Goal: Task Accomplishment & Management: Complete application form

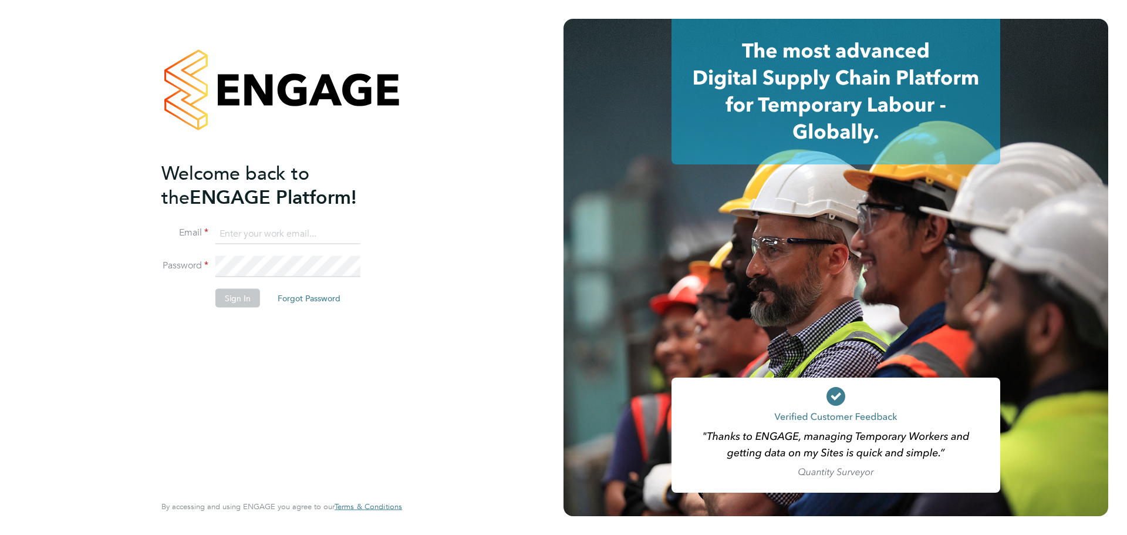
click at [264, 232] on input at bounding box center [287, 233] width 145 height 21
type input "danieloziegbe001@gmail.com"
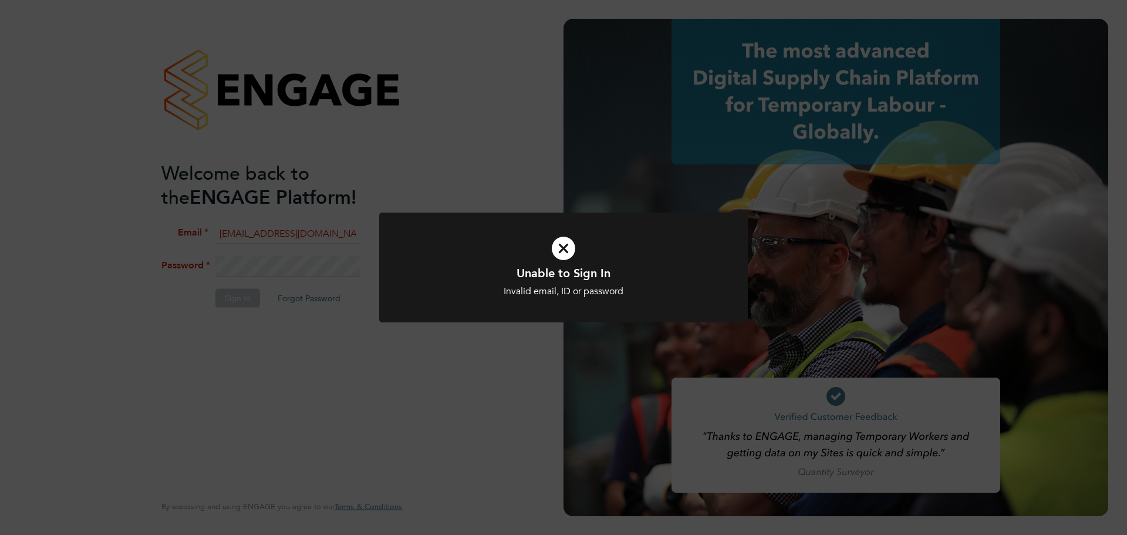
click at [568, 254] on icon at bounding box center [563, 248] width 305 height 46
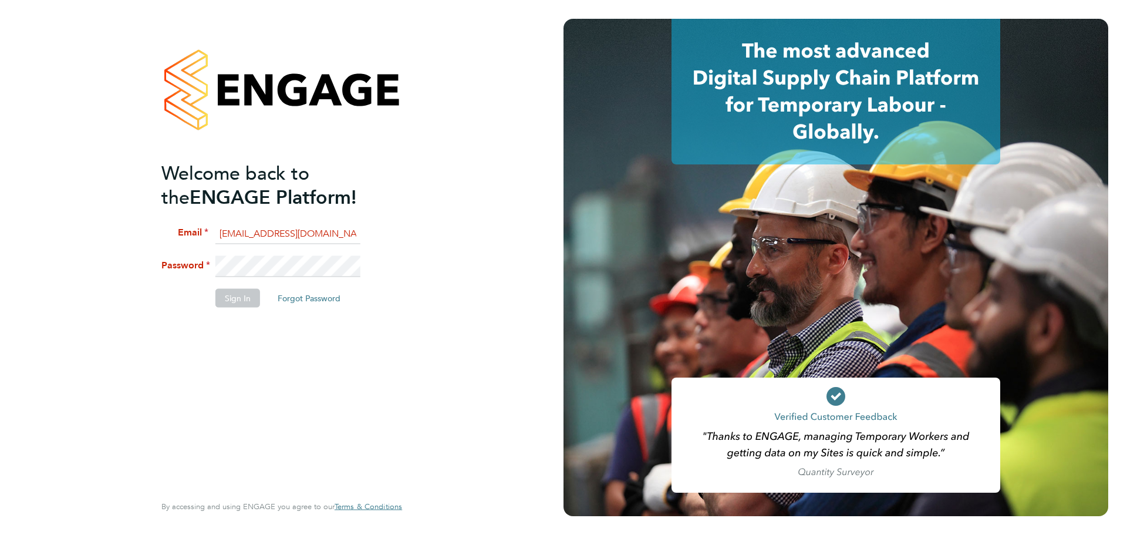
click at [71, 230] on div "Welcome back to the ENGAGE Platform! Email danieloziegbe001@gmail.com Password …" at bounding box center [281, 267] width 563 height 535
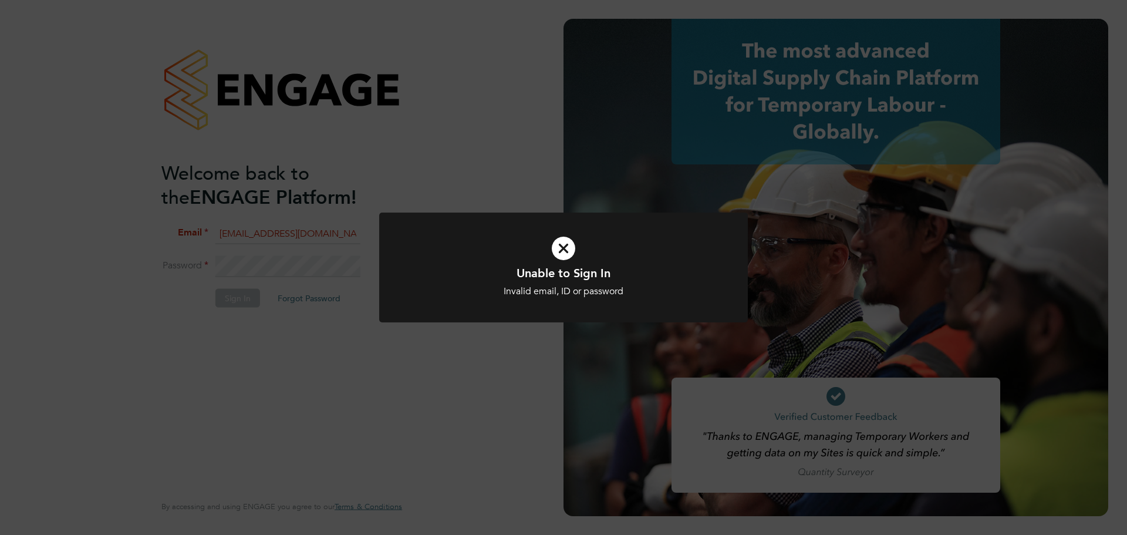
click at [564, 244] on icon at bounding box center [563, 248] width 305 height 46
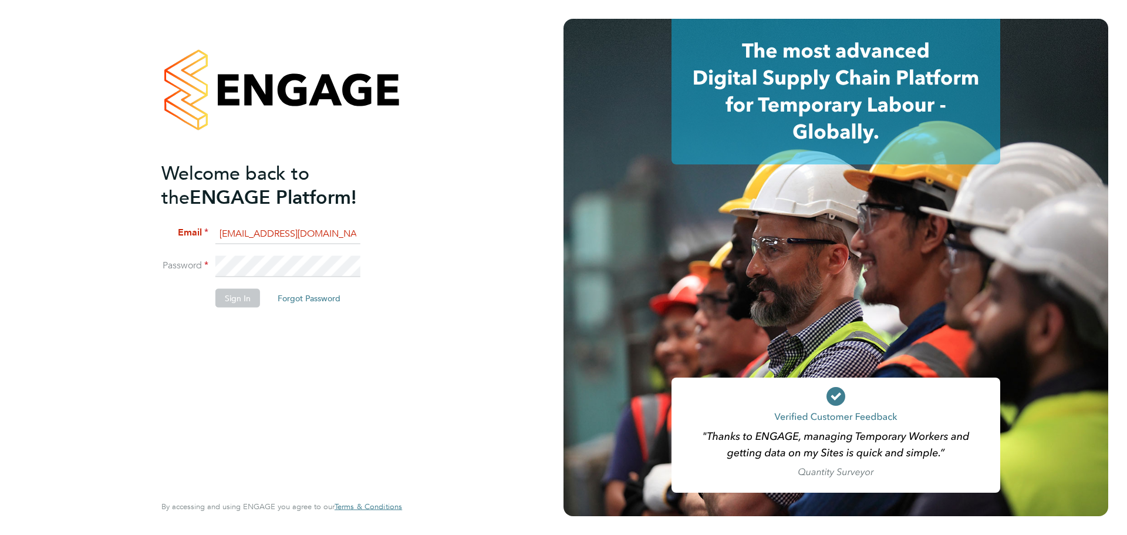
click at [157, 275] on div "Welcome back to the ENGAGE Platform! Email danieloziegbe001@gmail.com Password …" at bounding box center [282, 267] width 288 height 535
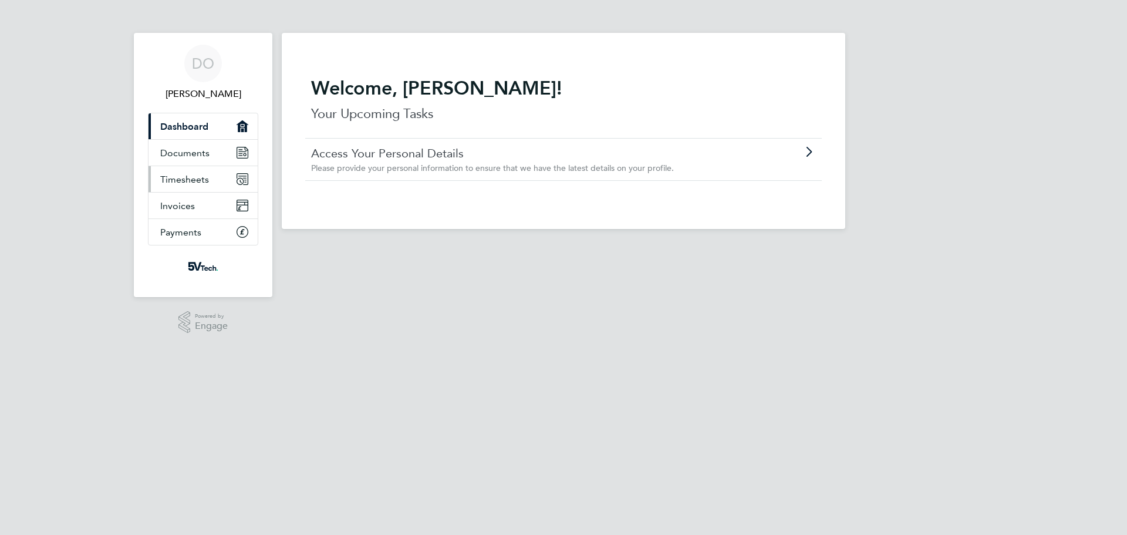
click at [207, 174] on span "Timesheets" at bounding box center [184, 179] width 49 height 11
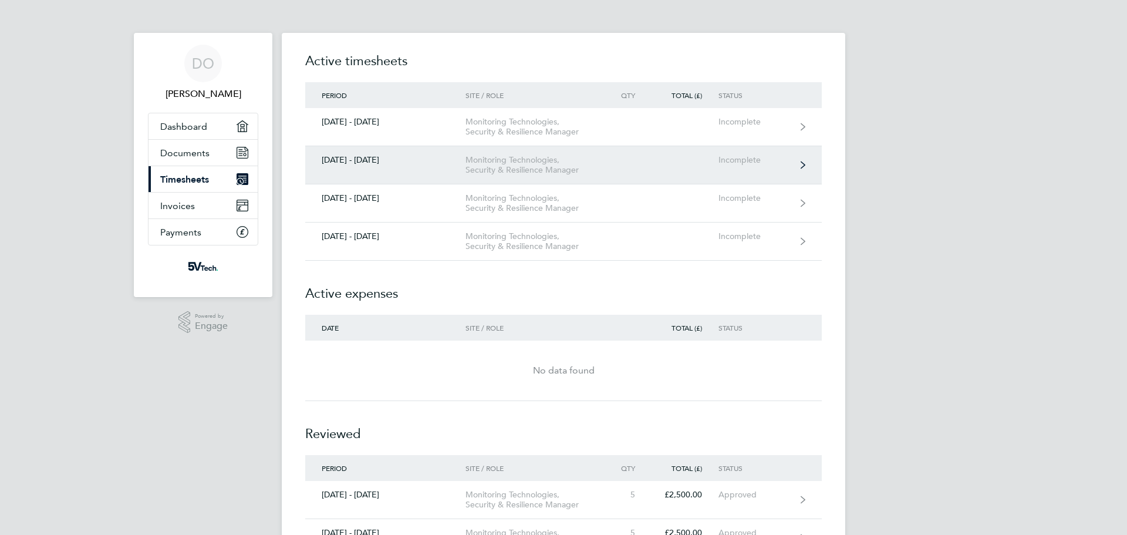
click at [586, 167] on div "Monitoring Technologies, Security & Resilience Manager" at bounding box center [532, 165] width 134 height 20
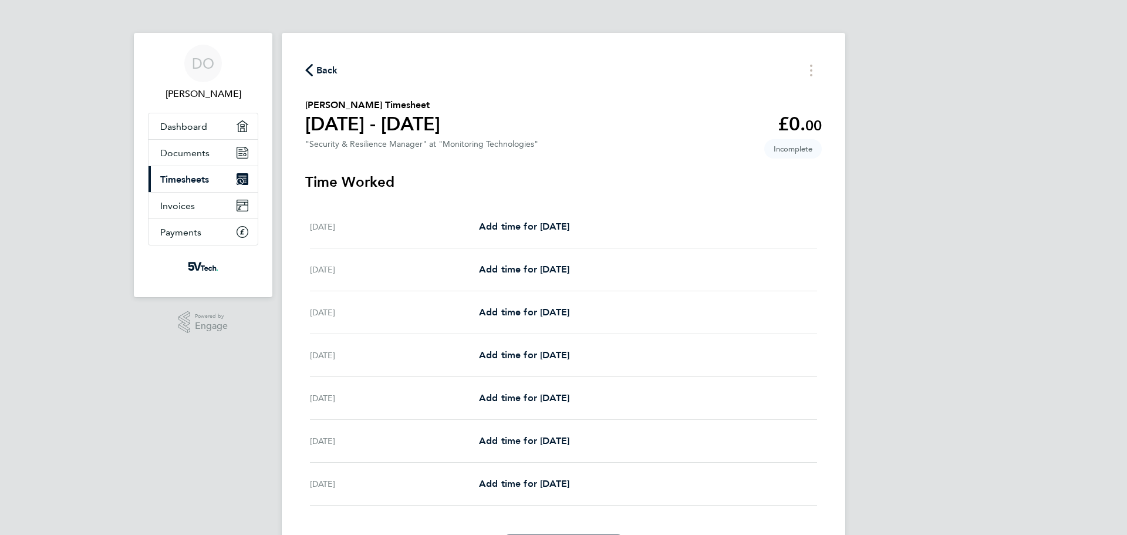
click at [886, 289] on div "DO [PERSON_NAME] Applications: Dashboard Documents Current page: Timesheets Inv…" at bounding box center [563, 304] width 1127 height 609
click at [494, 225] on span "Add time for [DATE]" at bounding box center [524, 226] width 90 height 11
click at [357, 227] on div "[DATE]" at bounding box center [394, 226] width 169 height 14
click at [531, 227] on span "Add time for [DATE]" at bounding box center [524, 226] width 90 height 11
click at [556, 228] on span "Add time for [DATE]" at bounding box center [524, 226] width 90 height 11
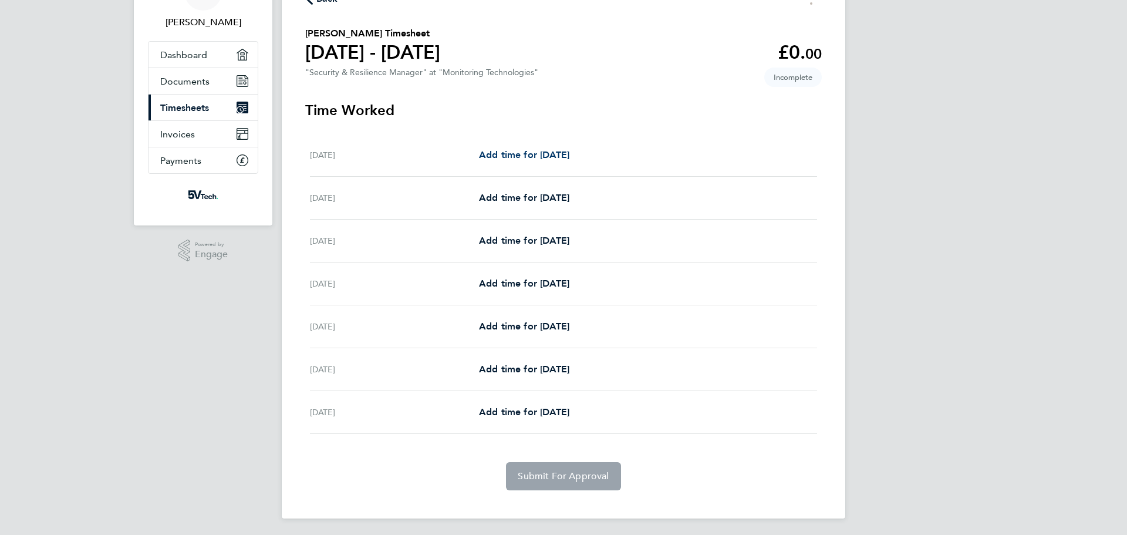
scroll to position [74, 0]
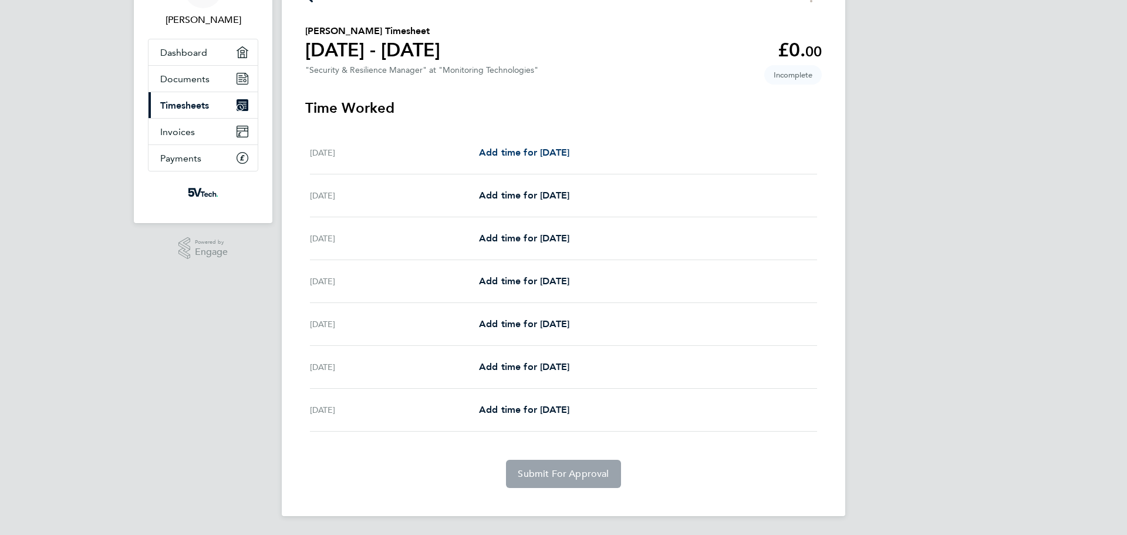
click at [548, 157] on span "Add time for [DATE]" at bounding box center [524, 152] width 90 height 11
click at [366, 153] on div "[DATE]" at bounding box center [394, 153] width 169 height 14
click at [339, 154] on div "[DATE]" at bounding box center [394, 153] width 169 height 14
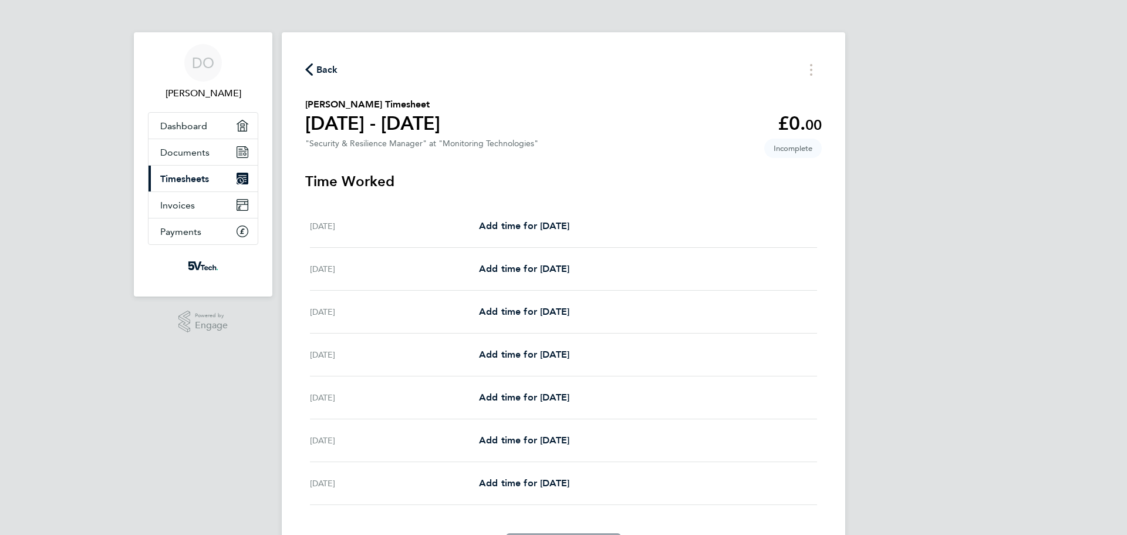
scroll to position [0, 0]
click at [326, 225] on div "[DATE]" at bounding box center [394, 226] width 169 height 14
click at [562, 221] on span "Add time for [DATE]" at bounding box center [524, 226] width 90 height 11
click at [554, 232] on link "Add time for [DATE]" at bounding box center [524, 226] width 90 height 14
click at [555, 227] on span "Add time for [DATE]" at bounding box center [524, 226] width 90 height 11
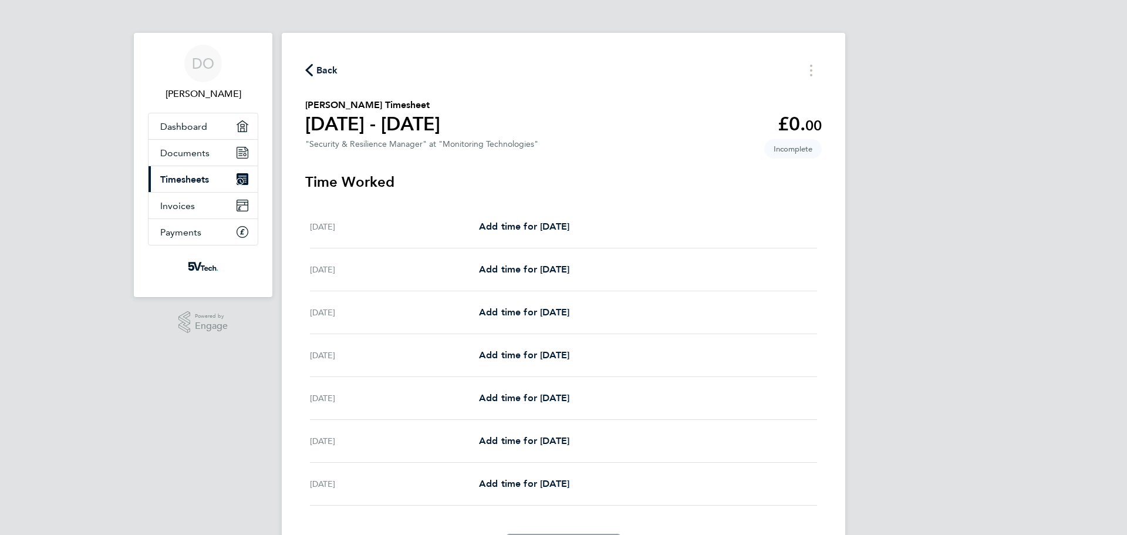
click at [182, 177] on span "Timesheets" at bounding box center [184, 179] width 49 height 11
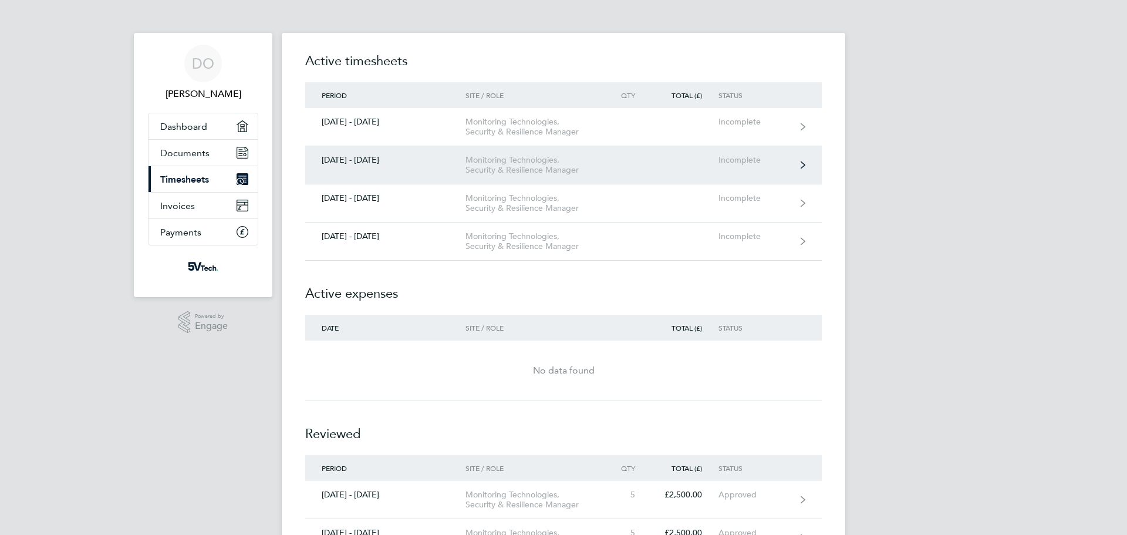
click at [599, 168] on div "Monitoring Technologies, Security & Resilience Manager" at bounding box center [532, 165] width 134 height 20
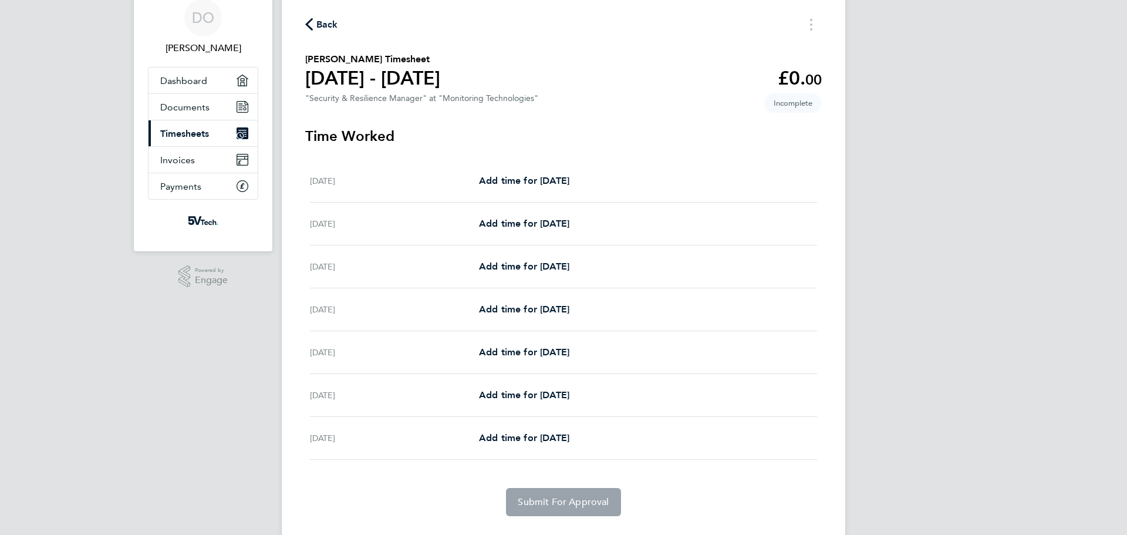
scroll to position [74, 0]
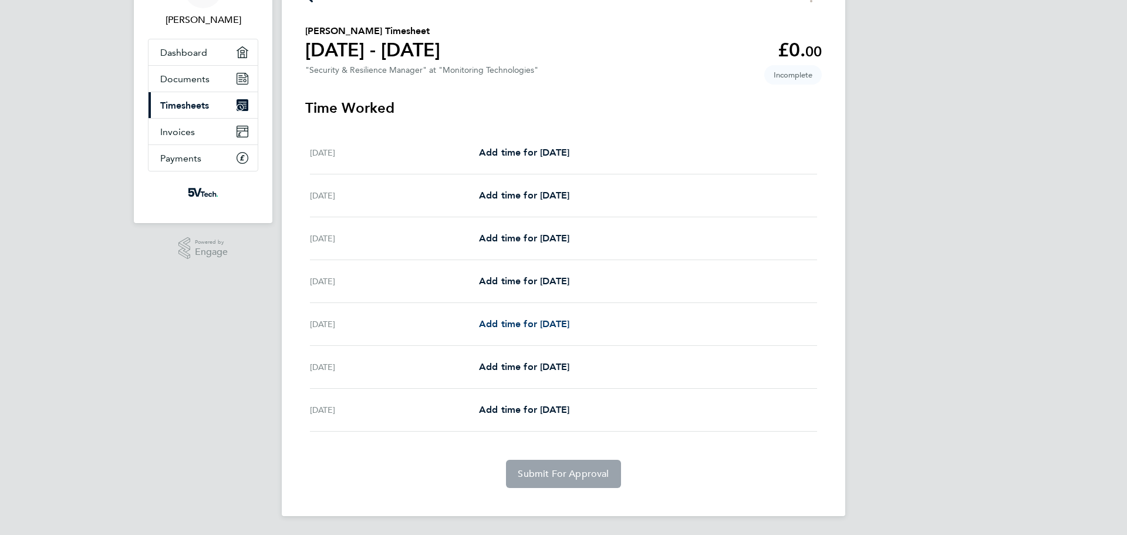
click at [546, 320] on span "Add time for [DATE]" at bounding box center [524, 323] width 90 height 11
click at [559, 320] on span "Add time for [DATE]" at bounding box center [524, 323] width 90 height 11
drag, startPoint x: 532, startPoint y: 144, endPoint x: 528, endPoint y: 151, distance: 7.9
click at [529, 148] on div "[DATE] Add time for [DATE] Add time for [DATE]" at bounding box center [563, 152] width 507 height 43
click at [526, 154] on span "Add time for [DATE]" at bounding box center [524, 152] width 90 height 11
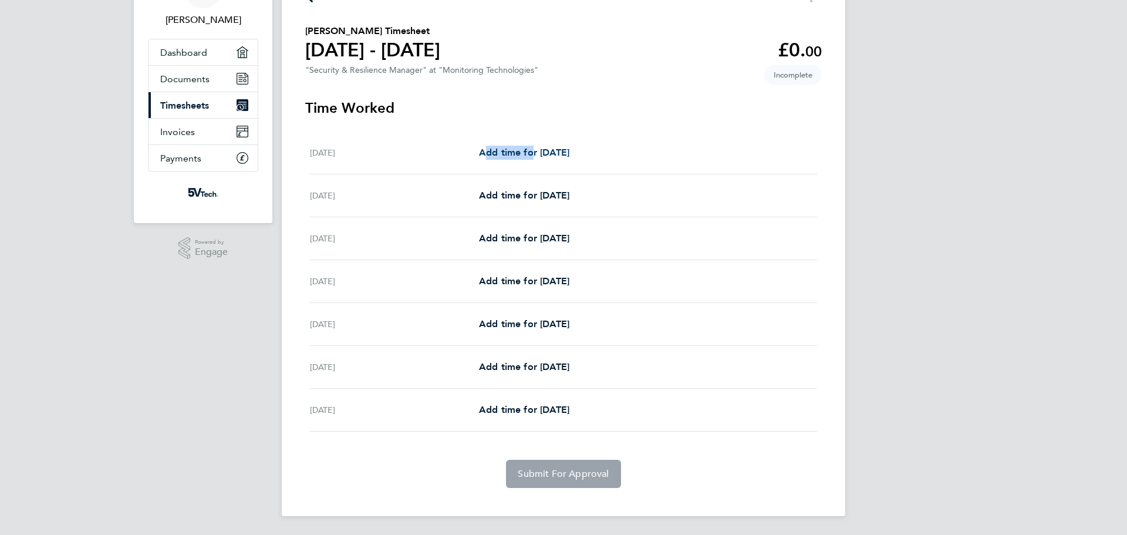
click at [526, 154] on span "Add time for [DATE]" at bounding box center [524, 152] width 90 height 11
click at [558, 154] on span "Add time for [DATE]" at bounding box center [524, 152] width 90 height 11
click at [384, 107] on h3 "Time Worked" at bounding box center [563, 108] width 516 height 19
click at [440, 52] on h1 "[DATE] - [DATE]" at bounding box center [372, 49] width 135 height 23
click at [212, 105] on link "Current page: Timesheets" at bounding box center [202, 105] width 109 height 26
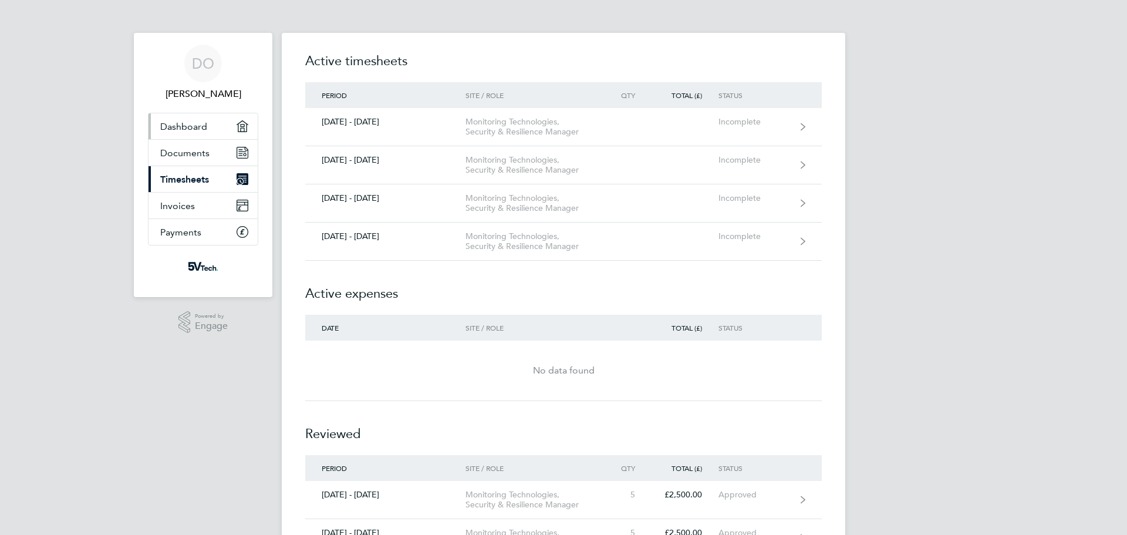
click at [207, 125] on link "Dashboard" at bounding box center [202, 126] width 109 height 26
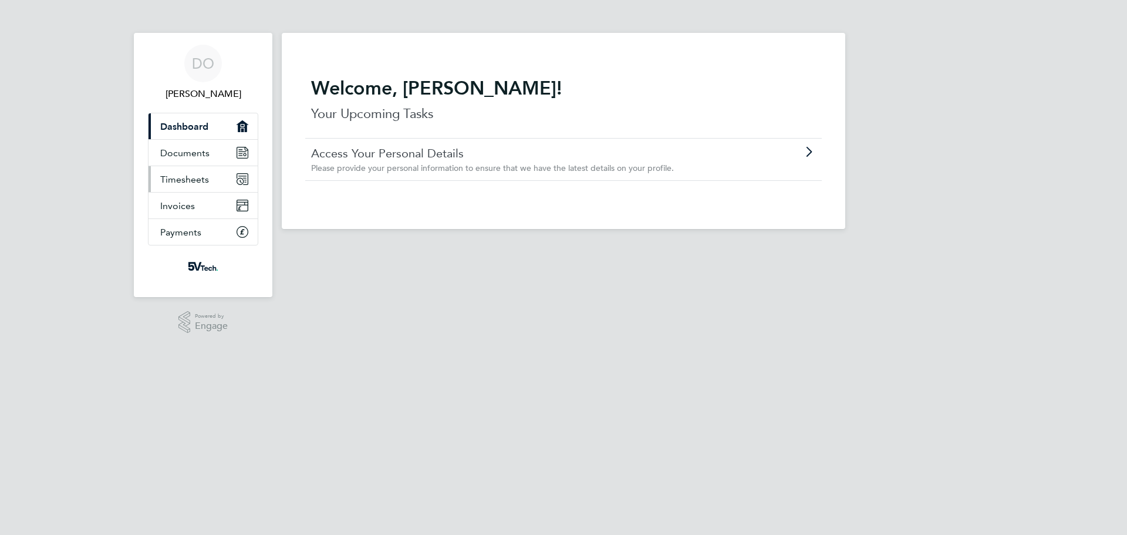
click at [192, 178] on span "Timesheets" at bounding box center [184, 179] width 49 height 11
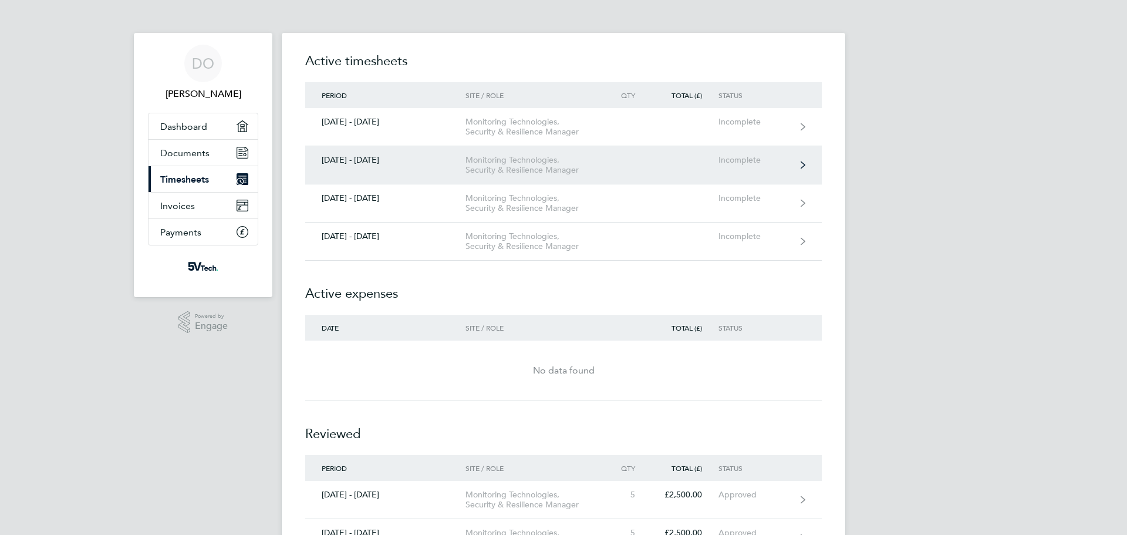
click at [428, 161] on div "[DATE] - [DATE]" at bounding box center [385, 160] width 160 height 10
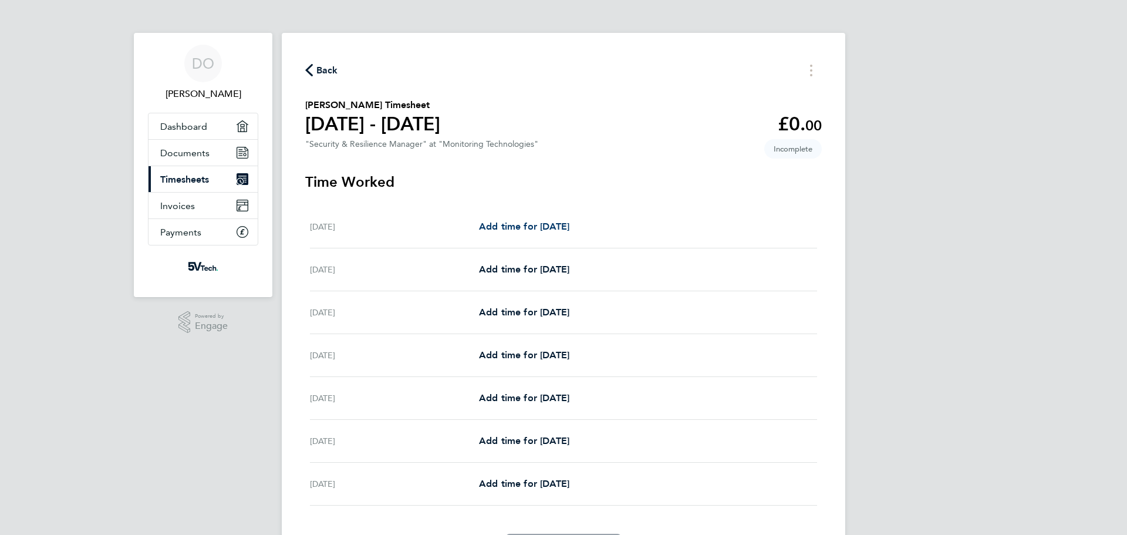
click at [569, 226] on span "Add time for [DATE]" at bounding box center [524, 226] width 90 height 11
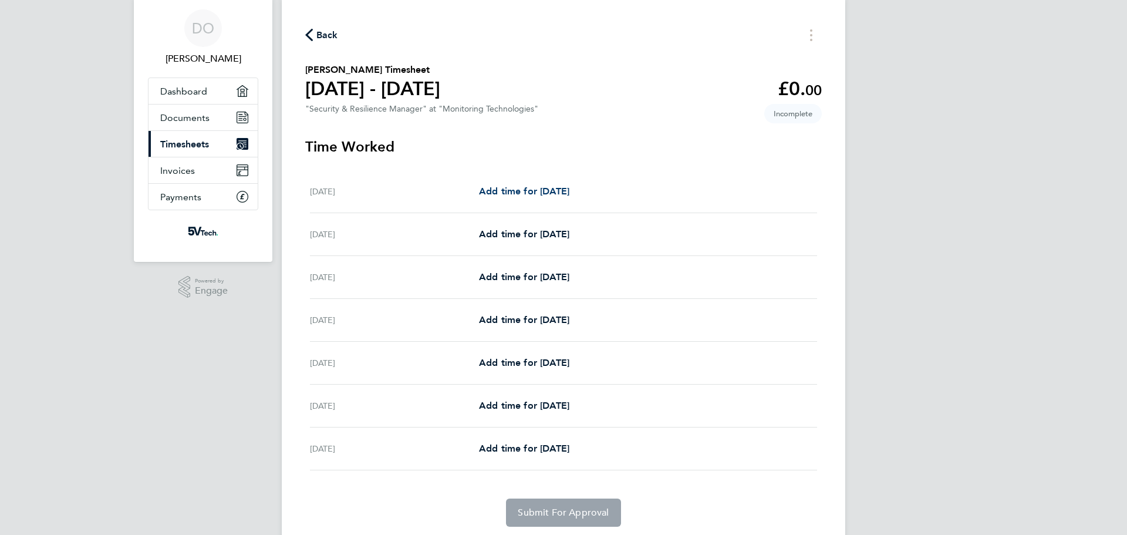
scroll to position [74, 0]
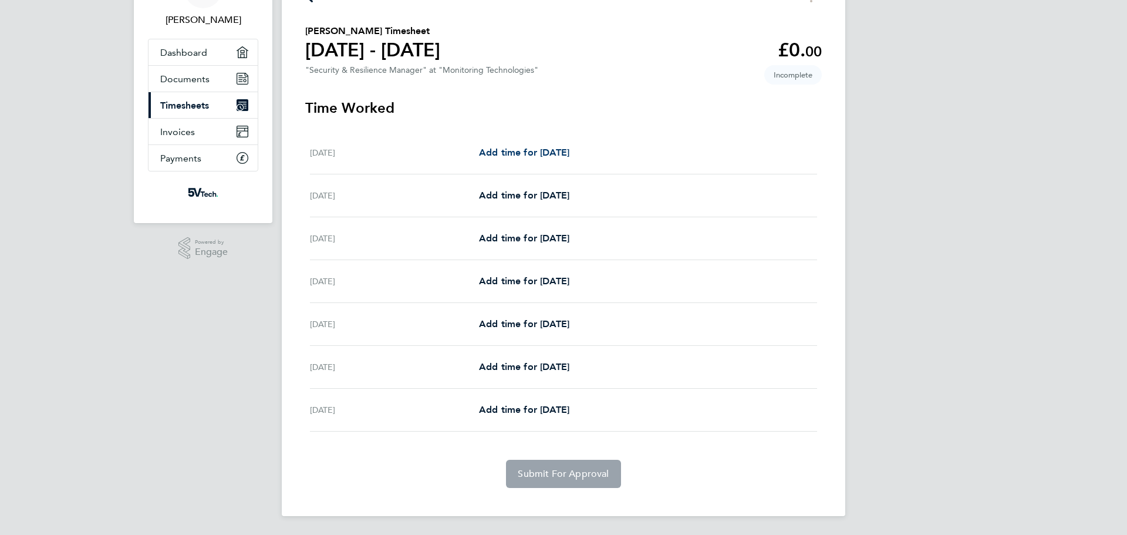
click at [559, 153] on span "Add time for [DATE]" at bounding box center [524, 152] width 90 height 11
click at [549, 155] on span "Add time for [DATE]" at bounding box center [524, 152] width 90 height 11
click at [201, 102] on span "Timesheets" at bounding box center [184, 105] width 49 height 11
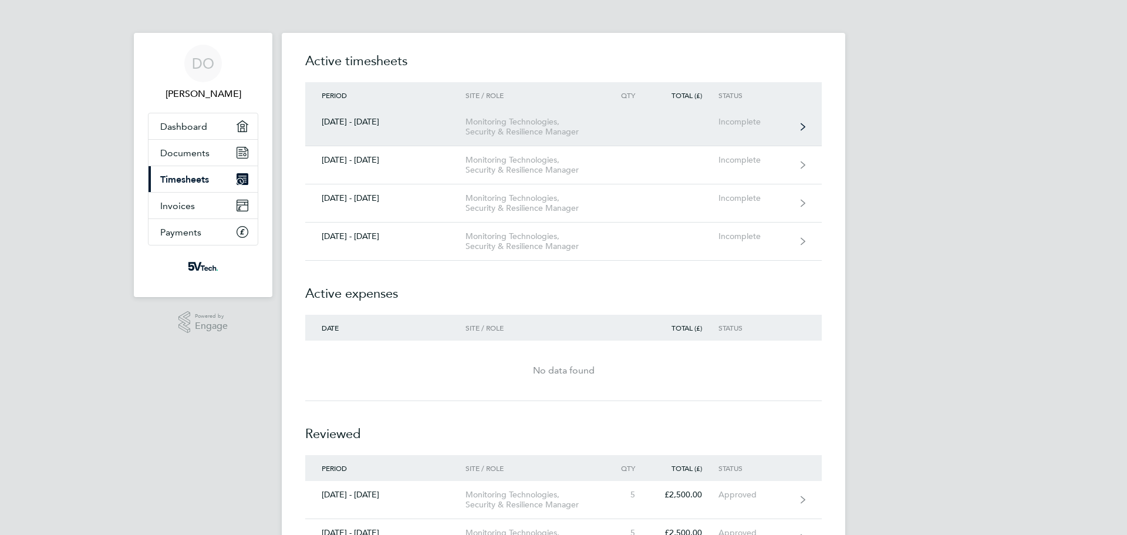
click at [595, 125] on div "Monitoring Technologies, Security & Resilience Manager" at bounding box center [532, 127] width 134 height 20
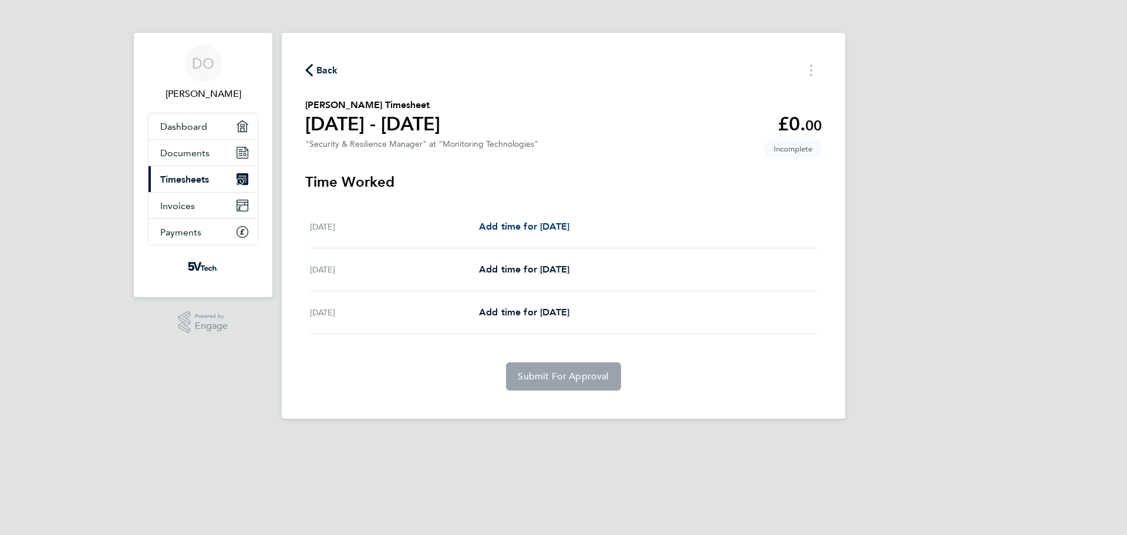
click at [569, 228] on span "Add time for [DATE]" at bounding box center [524, 226] width 90 height 11
click at [197, 153] on span "Documents" at bounding box center [184, 152] width 49 height 11
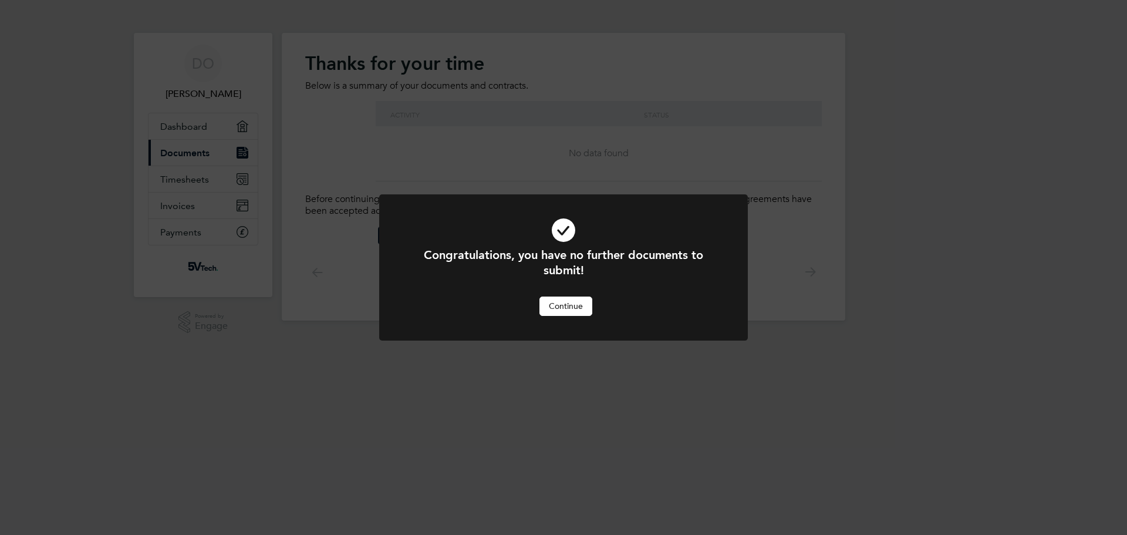
click at [570, 309] on button "Continue" at bounding box center [565, 305] width 53 height 19
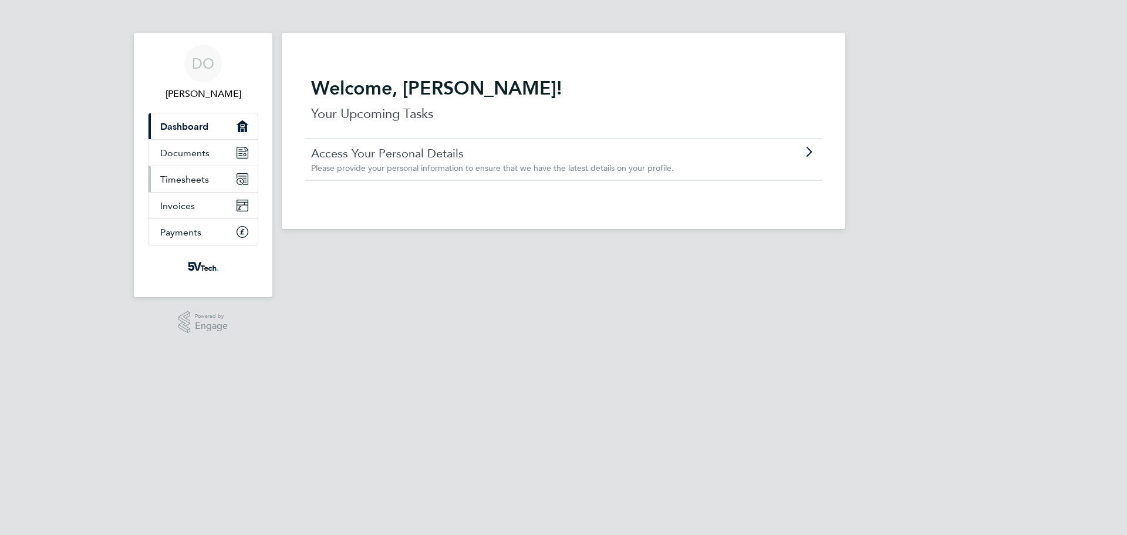
click at [211, 179] on link "Timesheets" at bounding box center [202, 179] width 109 height 26
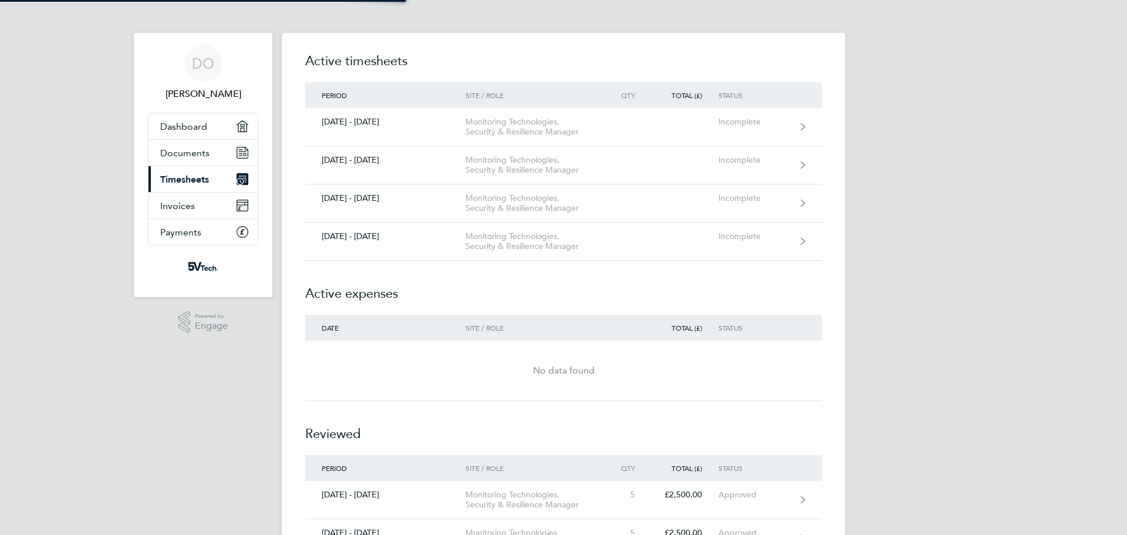
click at [188, 180] on span "Timesheets" at bounding box center [184, 179] width 49 height 11
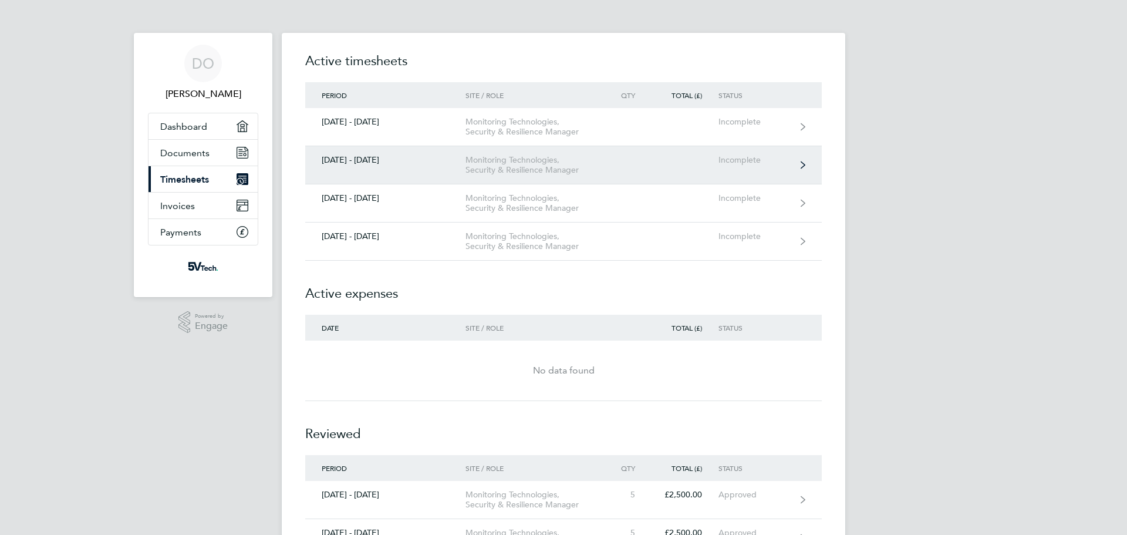
click at [401, 169] on link "[DATE] - [DATE] Monitoring Technologies, Security & Resilience Manager Incomple…" at bounding box center [563, 165] width 516 height 38
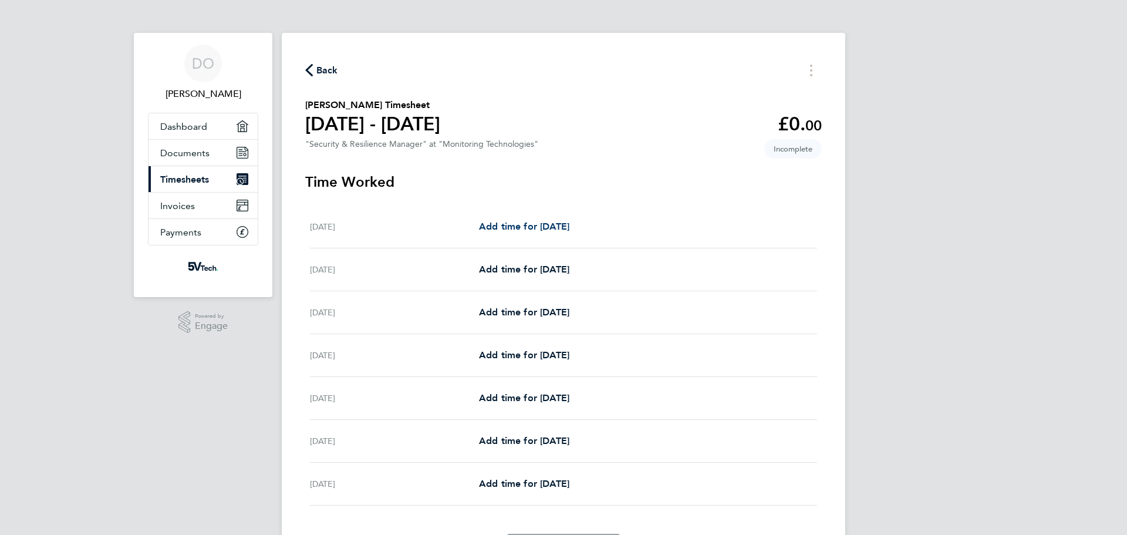
click at [569, 222] on span "Add time for [DATE]" at bounding box center [524, 226] width 90 height 11
click at [313, 72] on span "Back" at bounding box center [321, 69] width 33 height 11
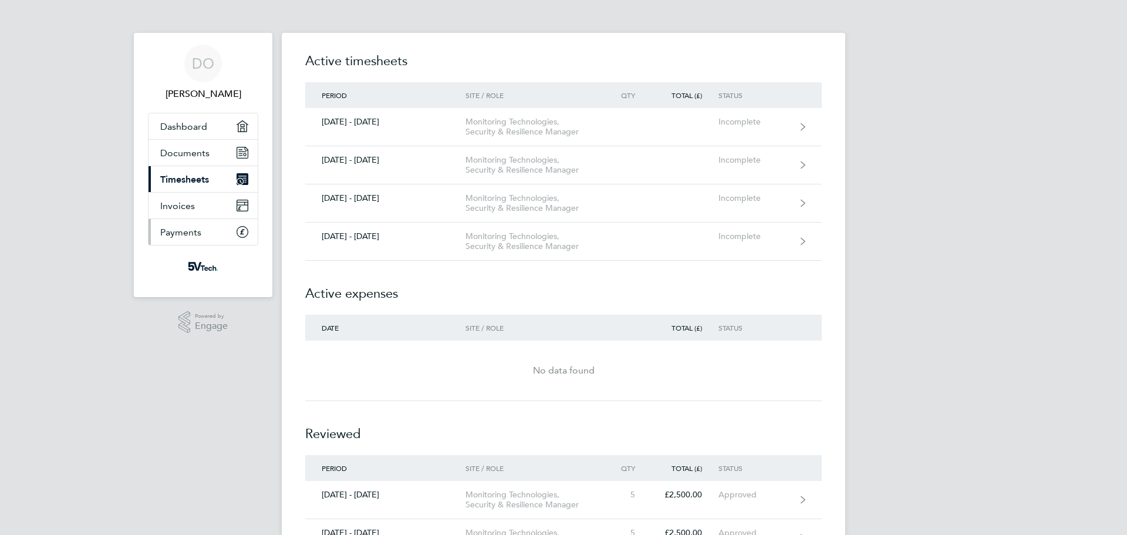
click at [209, 231] on link "Payments" at bounding box center [202, 232] width 109 height 26
click at [212, 173] on link "Current page: Timesheets" at bounding box center [202, 179] width 109 height 26
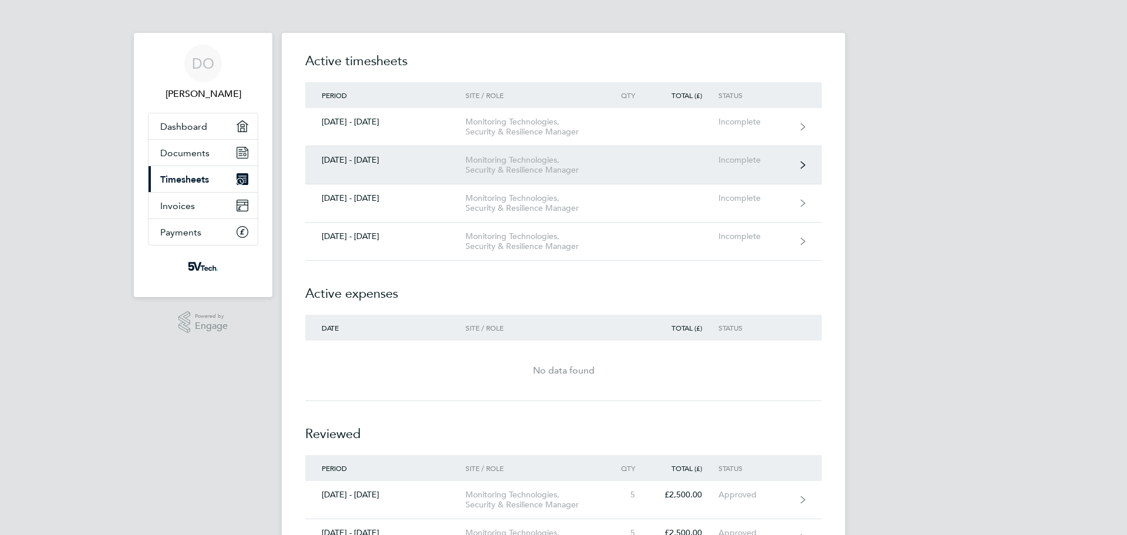
click at [540, 166] on div "Monitoring Technologies, Security & Resilience Manager" at bounding box center [532, 165] width 134 height 20
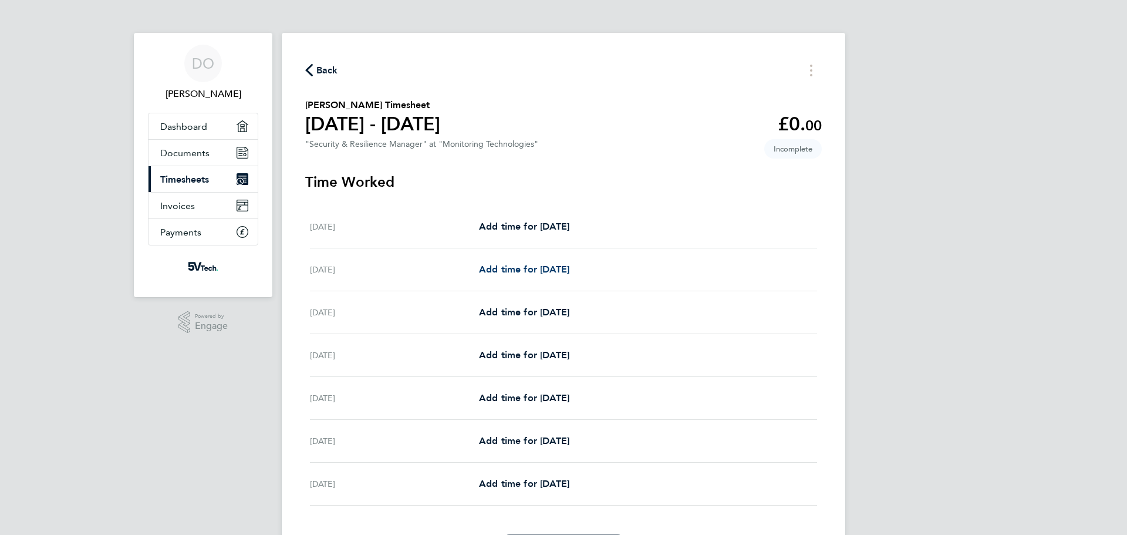
click at [533, 272] on span "Add time for [DATE]" at bounding box center [524, 269] width 90 height 11
click at [587, 268] on div "Add time for [DATE] Add time for [DATE]" at bounding box center [648, 269] width 338 height 14
click at [569, 271] on span "Add time for [DATE]" at bounding box center [524, 269] width 90 height 11
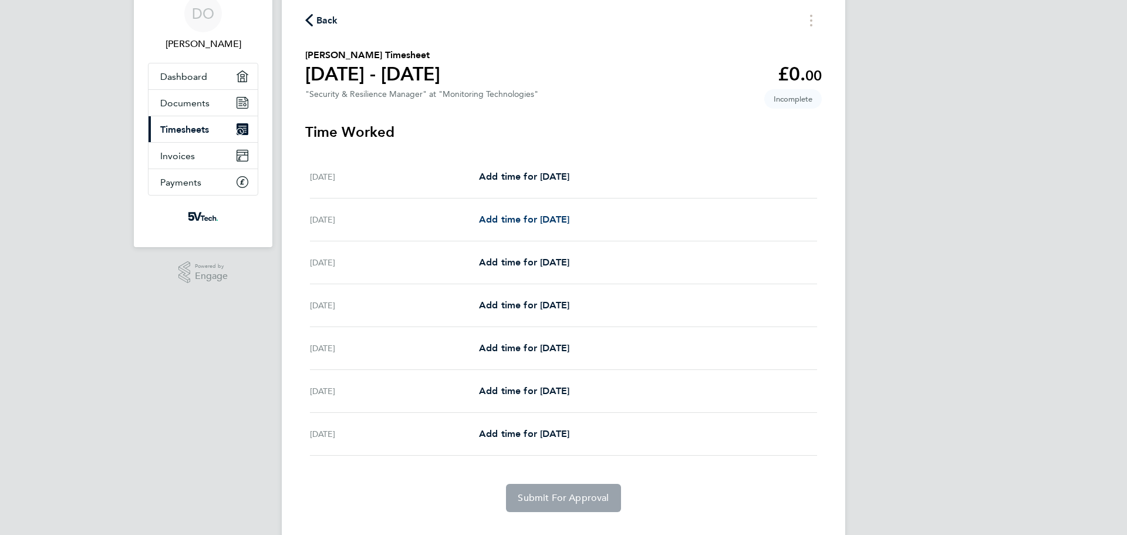
scroll to position [74, 0]
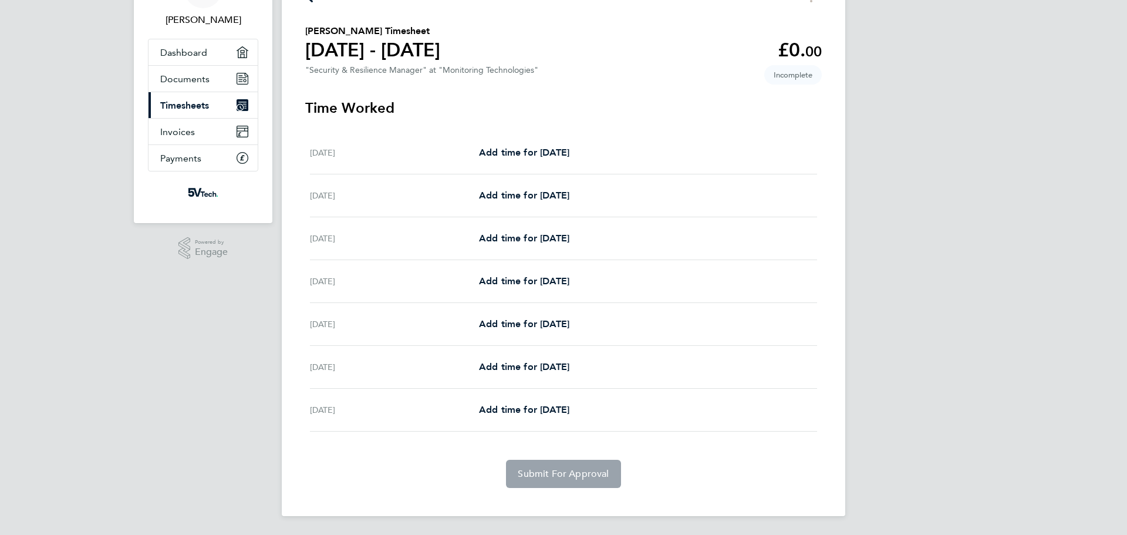
click at [555, 395] on div "[DATE] Add time for [DATE] Add time for [DATE]" at bounding box center [563, 410] width 507 height 43
click at [559, 413] on span "Add time for [DATE]" at bounding box center [524, 409] width 90 height 11
click at [344, 29] on h2 "[PERSON_NAME] Timesheet" at bounding box center [372, 31] width 135 height 14
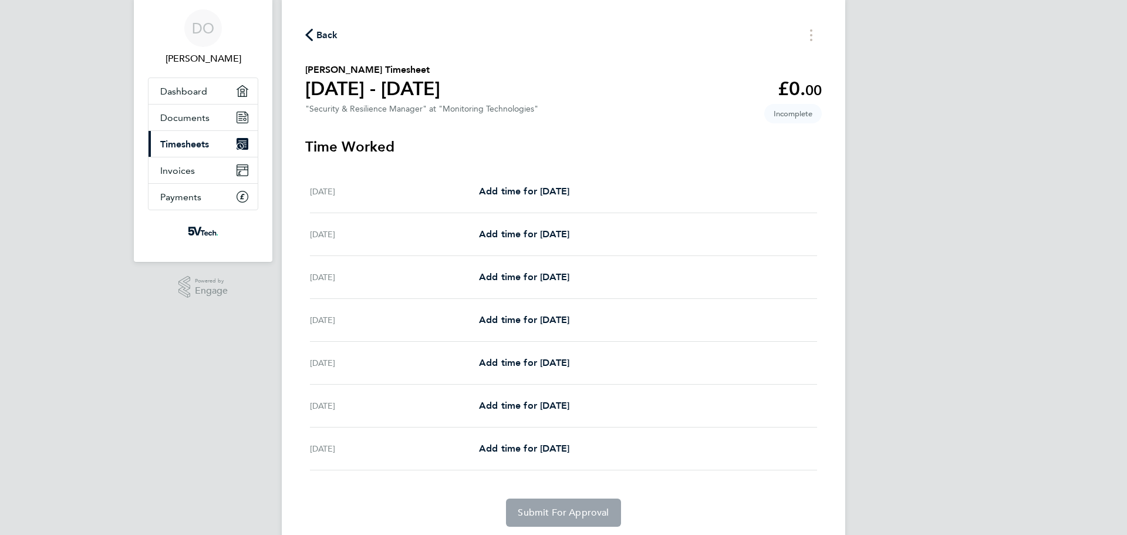
scroll to position [0, 0]
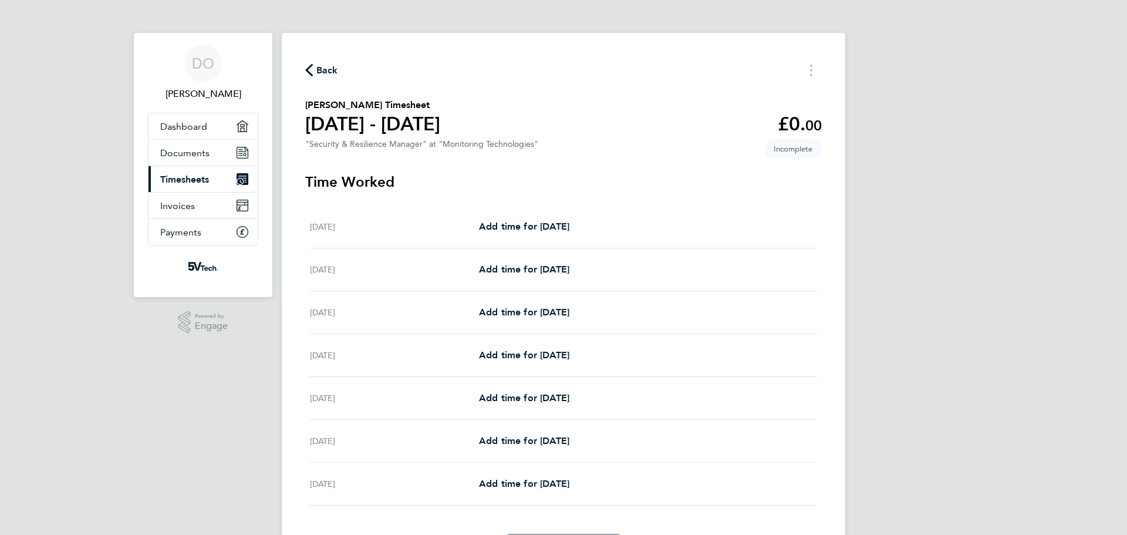
click at [305, 62] on div "Back [PERSON_NAME] Timesheet [DATE] - [DATE] £0. 00 "Security & Resilience Mana…" at bounding box center [563, 311] width 563 height 557
click at [308, 66] on icon "button" at bounding box center [309, 70] width 8 height 12
